Goal: Information Seeking & Learning: Find specific fact

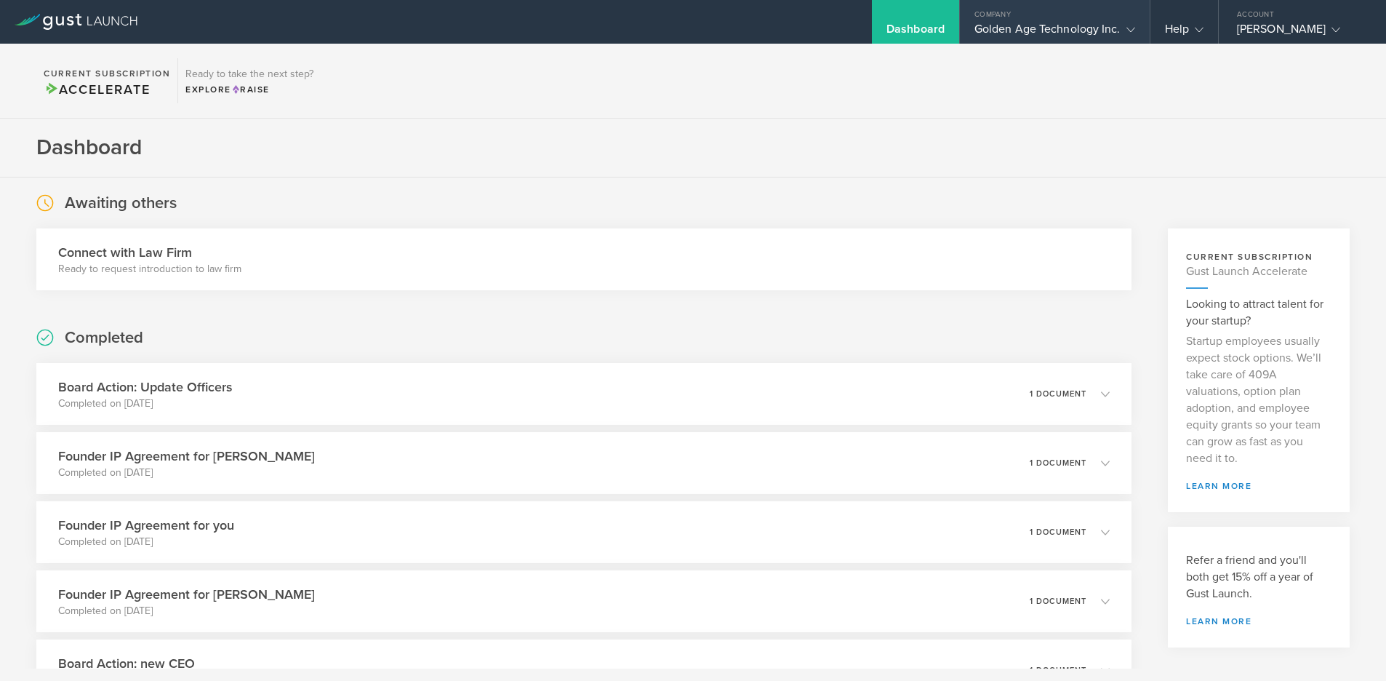
click at [1049, 28] on div "Golden Age Technology Inc." at bounding box center [1054, 33] width 161 height 22
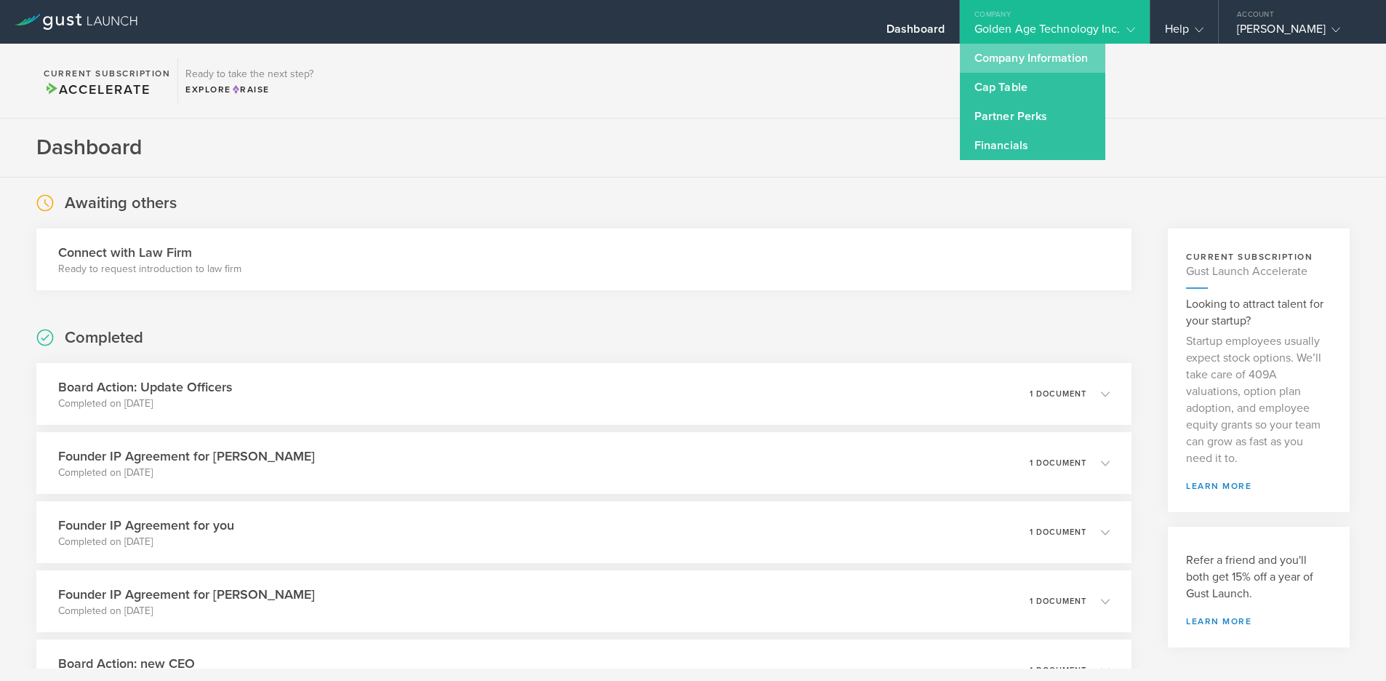
click at [1035, 57] on link "Company Information" at bounding box center [1032, 58] width 145 height 29
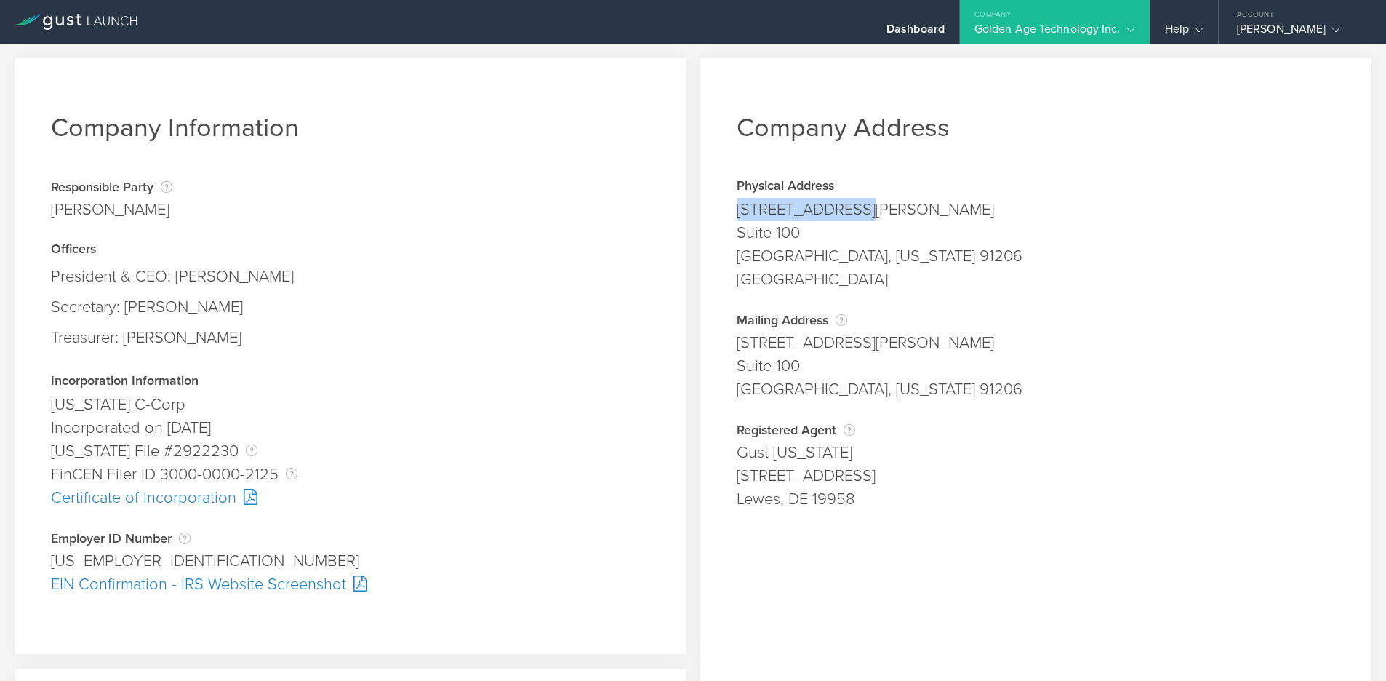
drag, startPoint x: 854, startPoint y: 212, endPoint x: 726, endPoint y: 209, distance: 128.0
click at [726, 209] on div "Company Address Physical Address [STREET_ADDRESS][PERSON_NAME][US_STATE] County…" at bounding box center [1035, 517] width 671 height 918
copy div "[STREET_ADDRESS][PERSON_NAME]"
click at [889, 249] on div "[GEOGRAPHIC_DATA], [US_STATE] 91206" at bounding box center [1036, 255] width 598 height 23
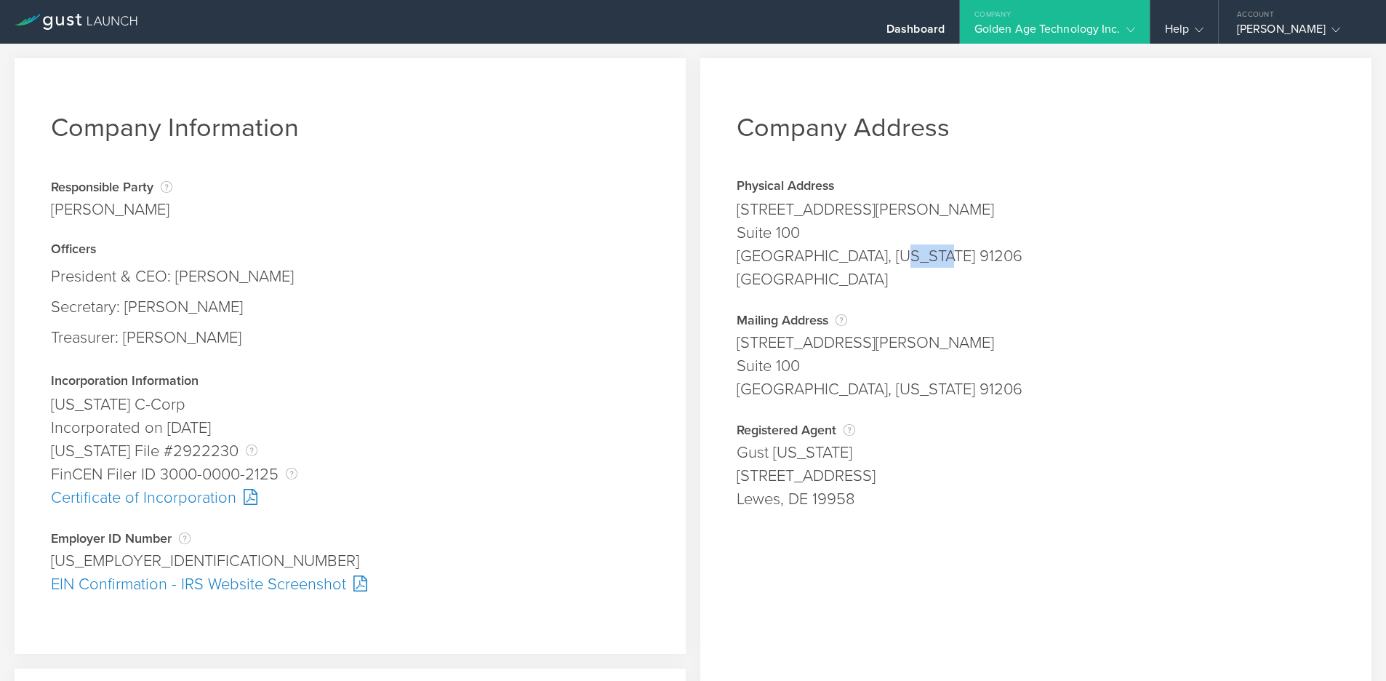
copy div "91206"
click at [770, 233] on div "Suite 100" at bounding box center [1036, 232] width 598 height 23
copy div "100"
click at [805, 228] on div "Suite 100" at bounding box center [1036, 232] width 598 height 23
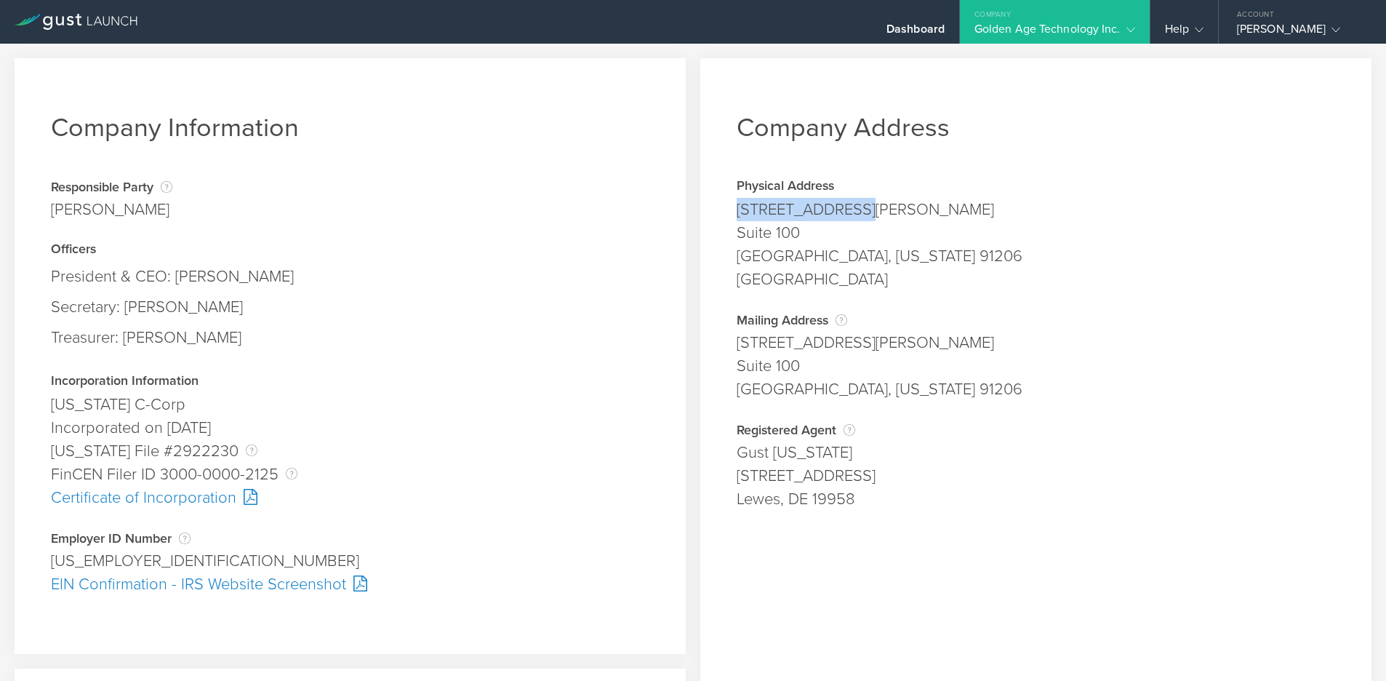
drag, startPoint x: 734, startPoint y: 208, endPoint x: 851, endPoint y: 204, distance: 117.9
click at [851, 204] on div "[STREET_ADDRESS][PERSON_NAME]" at bounding box center [1036, 209] width 598 height 23
copy div "[STREET_ADDRESS][PERSON_NAME]"
